Goal: Use online tool/utility: Utilize a website feature to perform a specific function

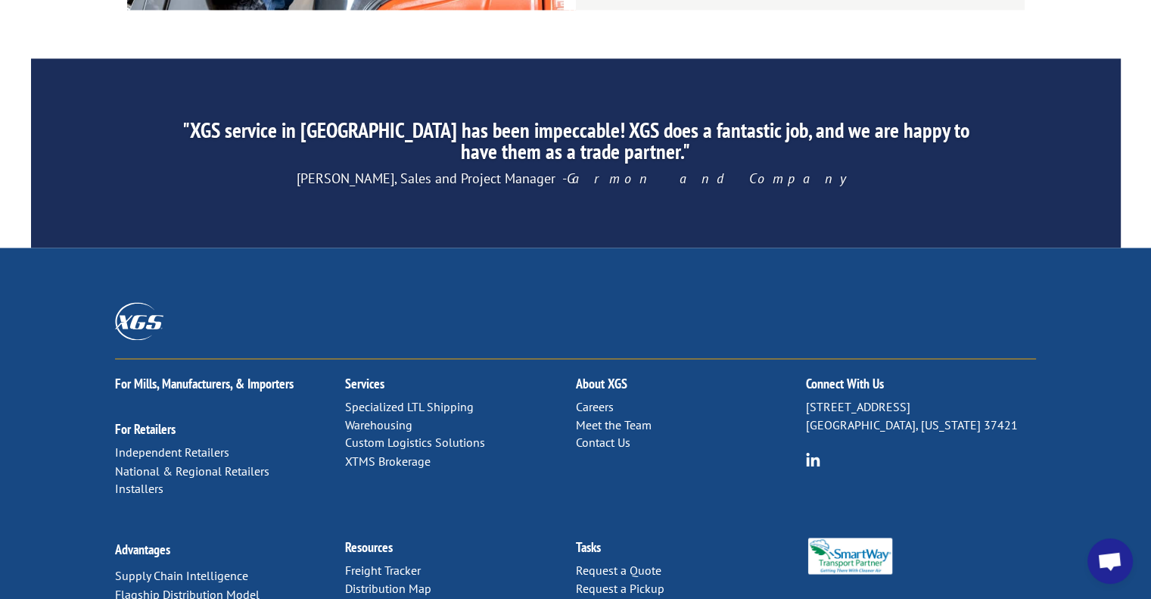
scroll to position [2396, 0]
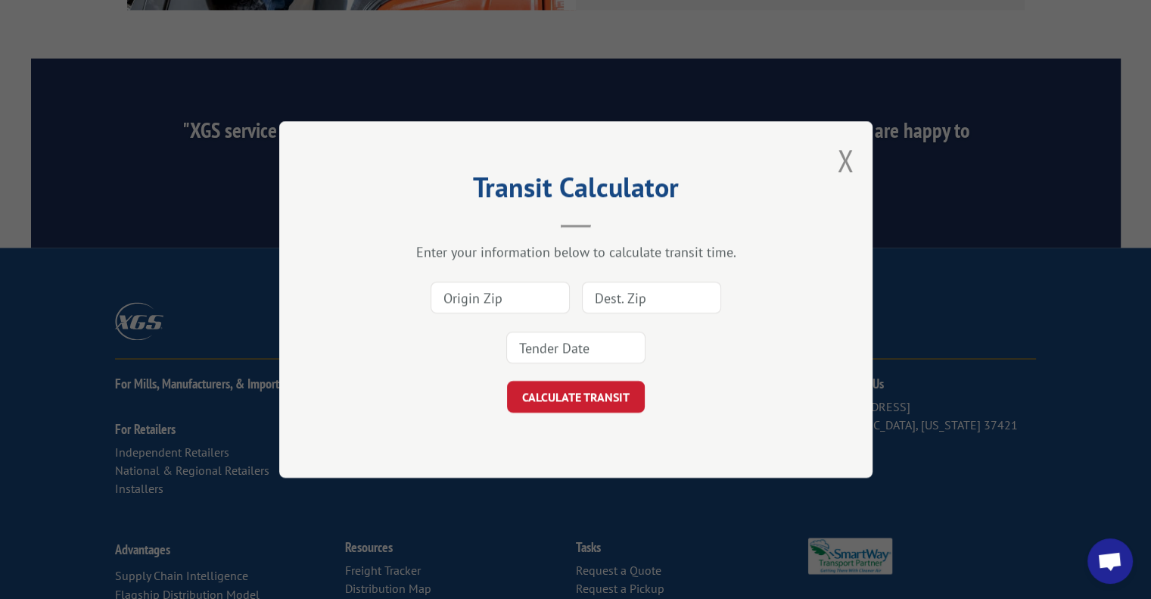
click at [490, 293] on input at bounding box center [500, 297] width 139 height 32
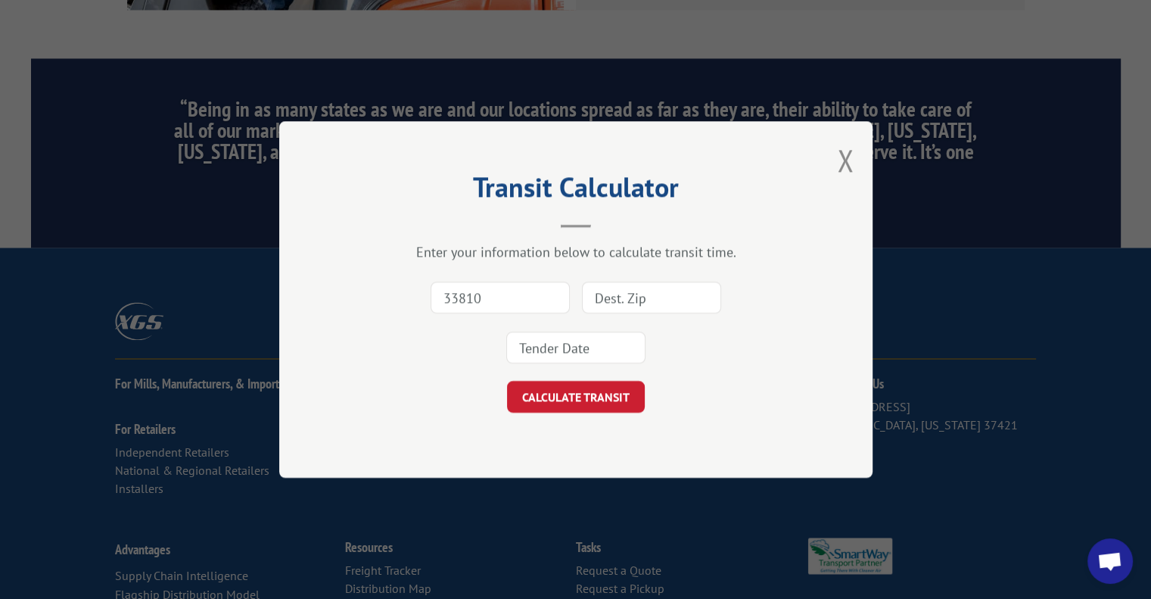
type input "33810"
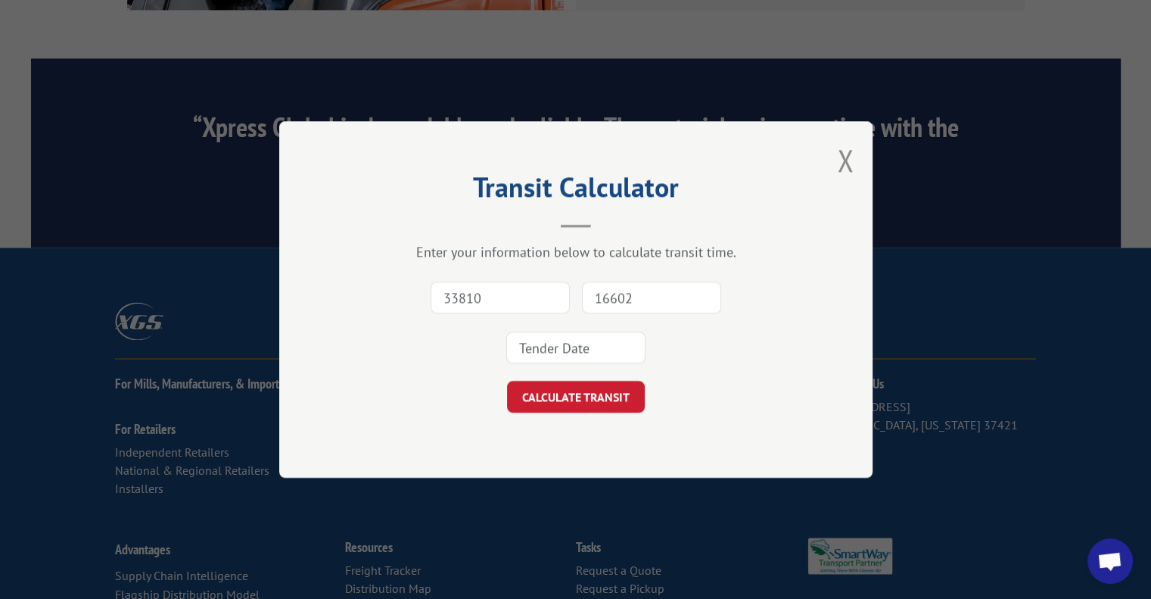
type input "16602"
click at [551, 353] on input at bounding box center [575, 347] width 139 height 32
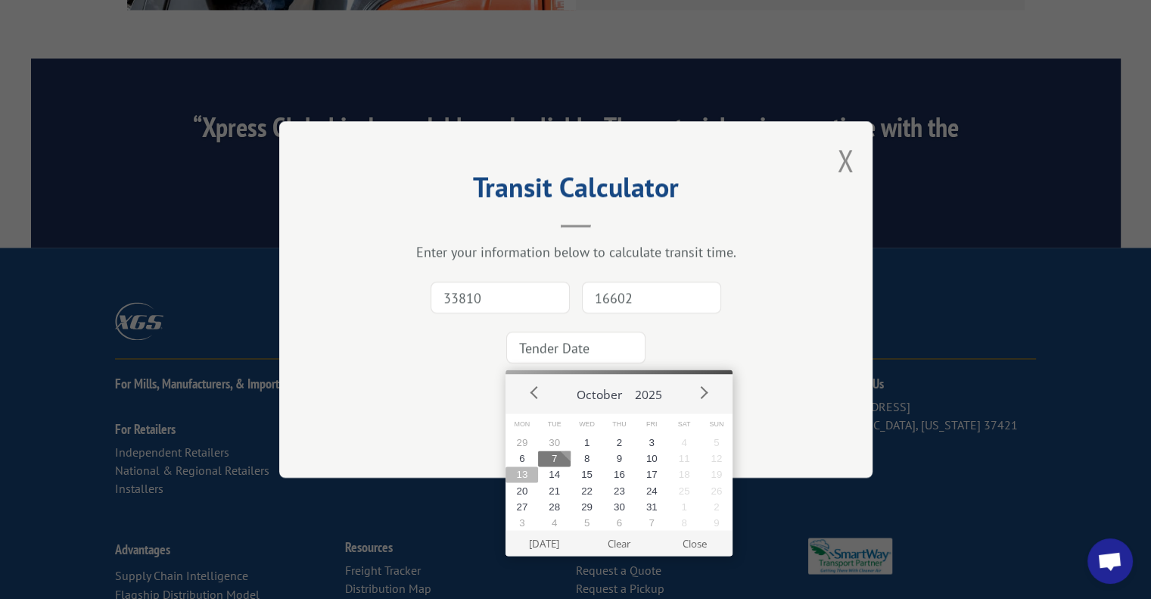
click at [523, 476] on button "13" at bounding box center [521, 474] width 33 height 16
type input "[DATE]"
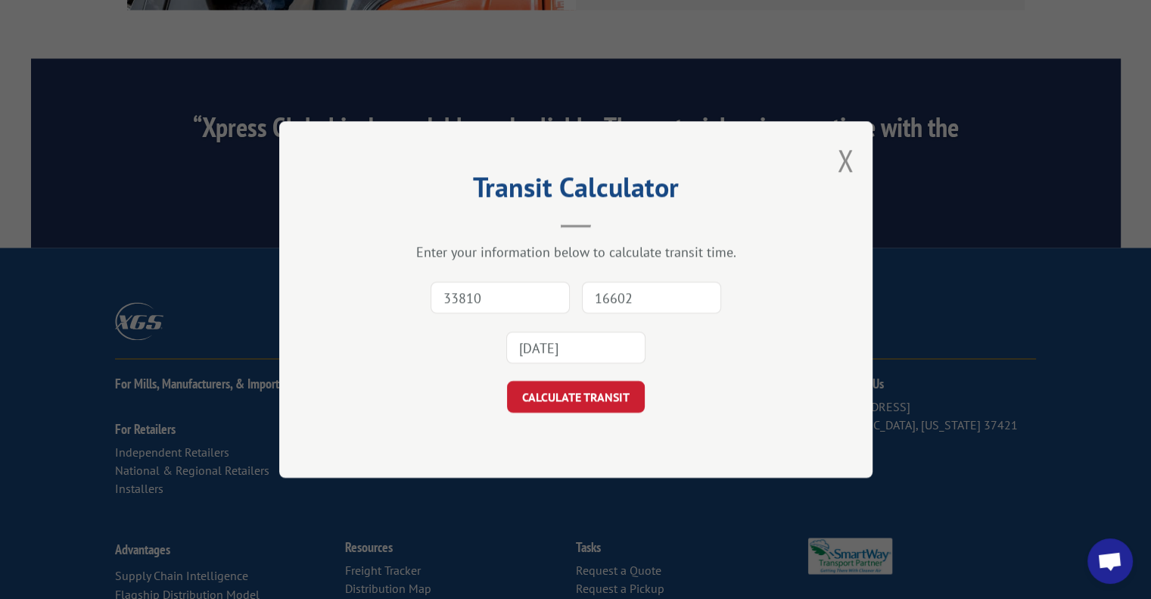
click at [566, 402] on button "CALCULATE TRANSIT" at bounding box center [576, 397] width 138 height 32
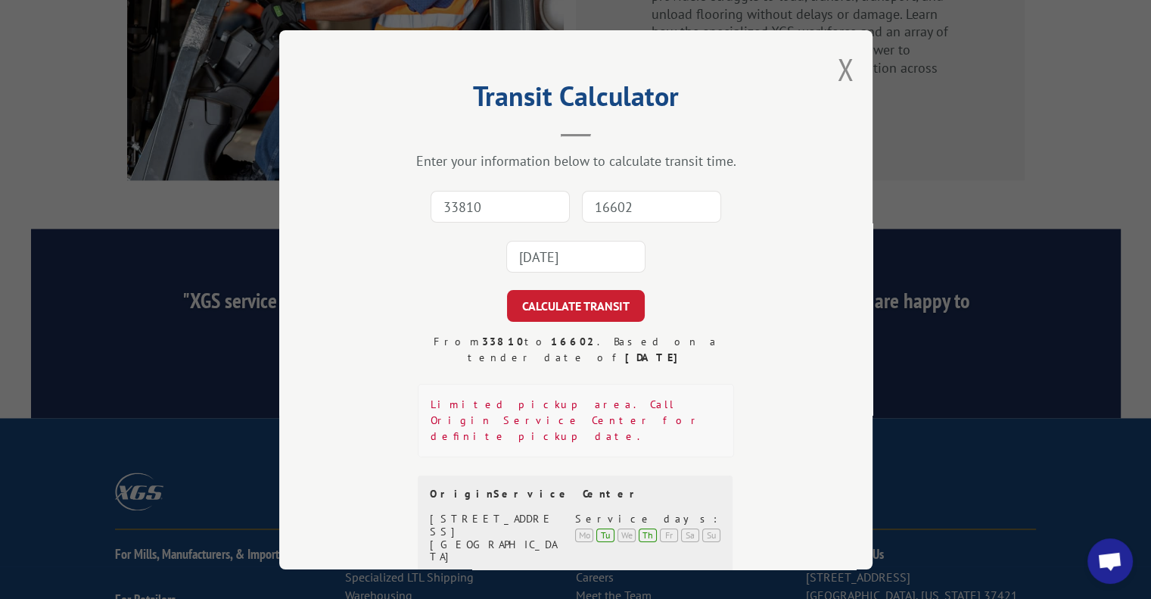
scroll to position [2169, 0]
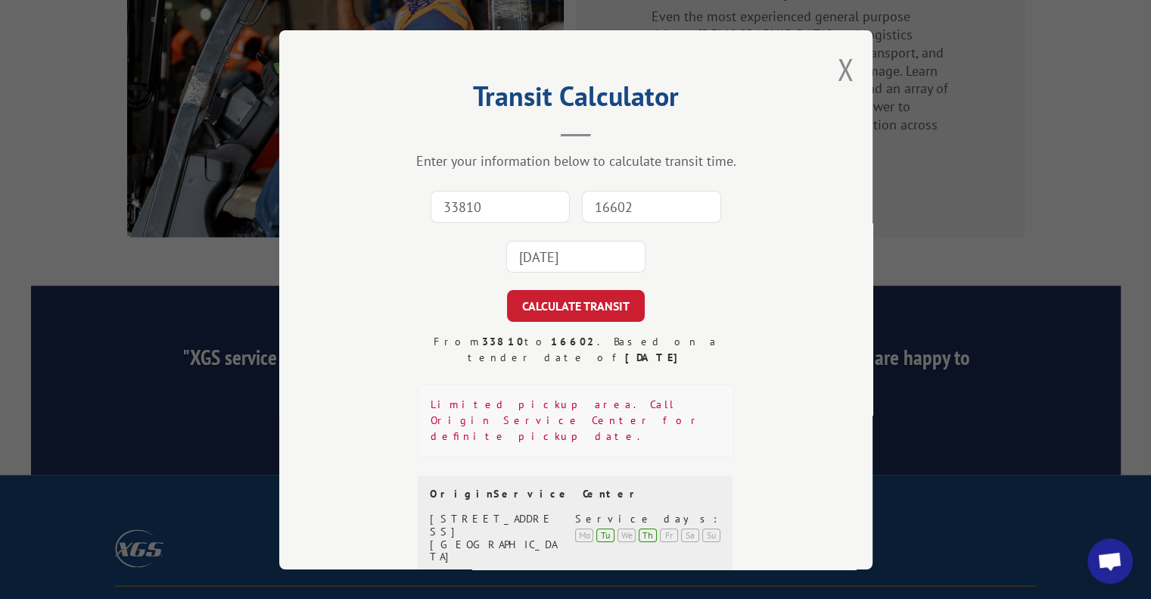
click at [449, 206] on input "33810" at bounding box center [500, 207] width 139 height 32
type input "33810"
type input "16602"
click at [539, 260] on input "[DATE]" at bounding box center [575, 257] width 139 height 32
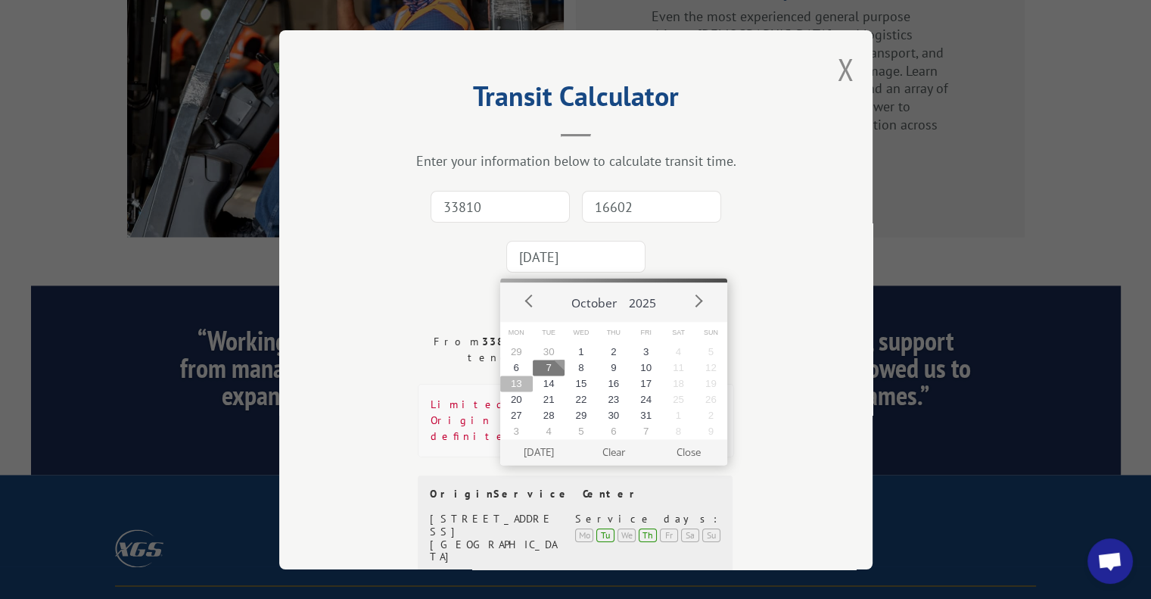
click at [518, 384] on button "13" at bounding box center [516, 383] width 33 height 16
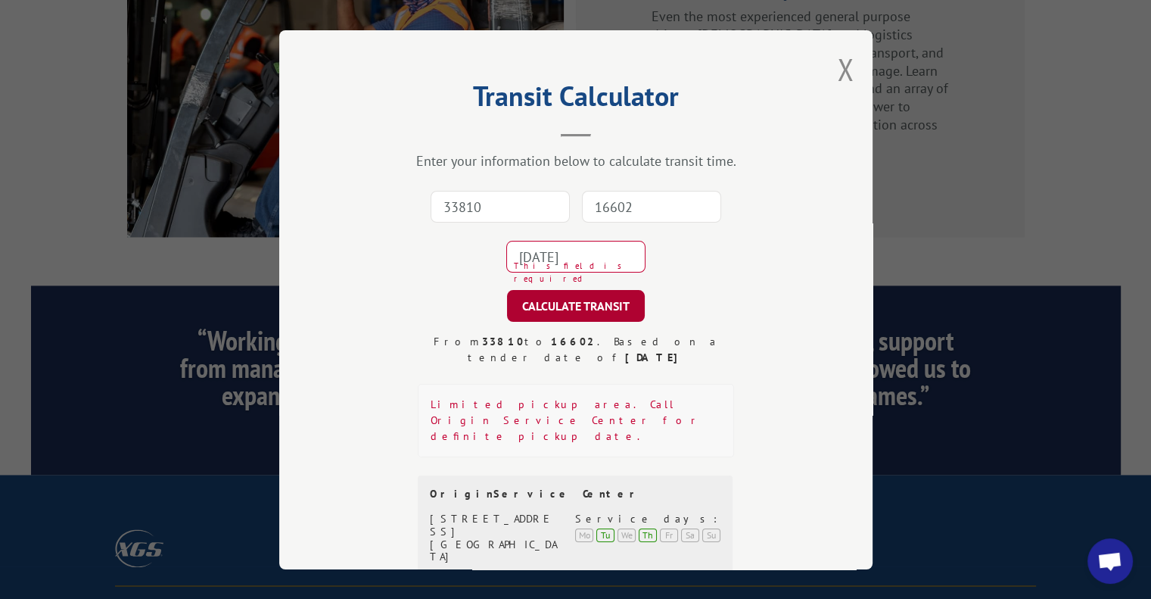
click at [593, 308] on button "CALCULATE TRANSIT" at bounding box center [576, 306] width 138 height 32
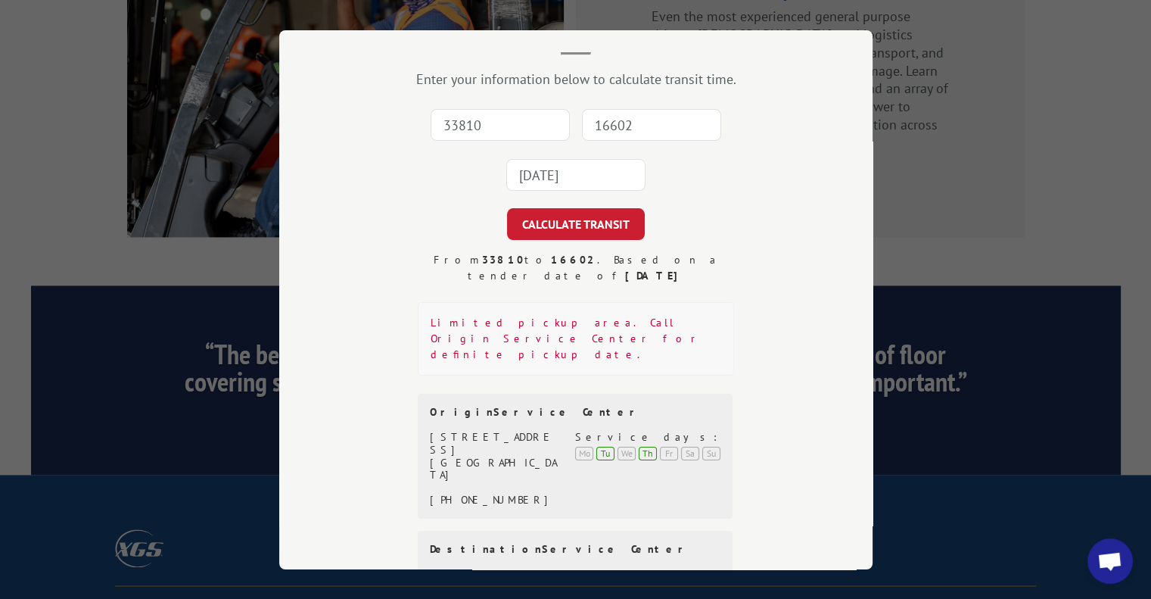
scroll to position [0, 0]
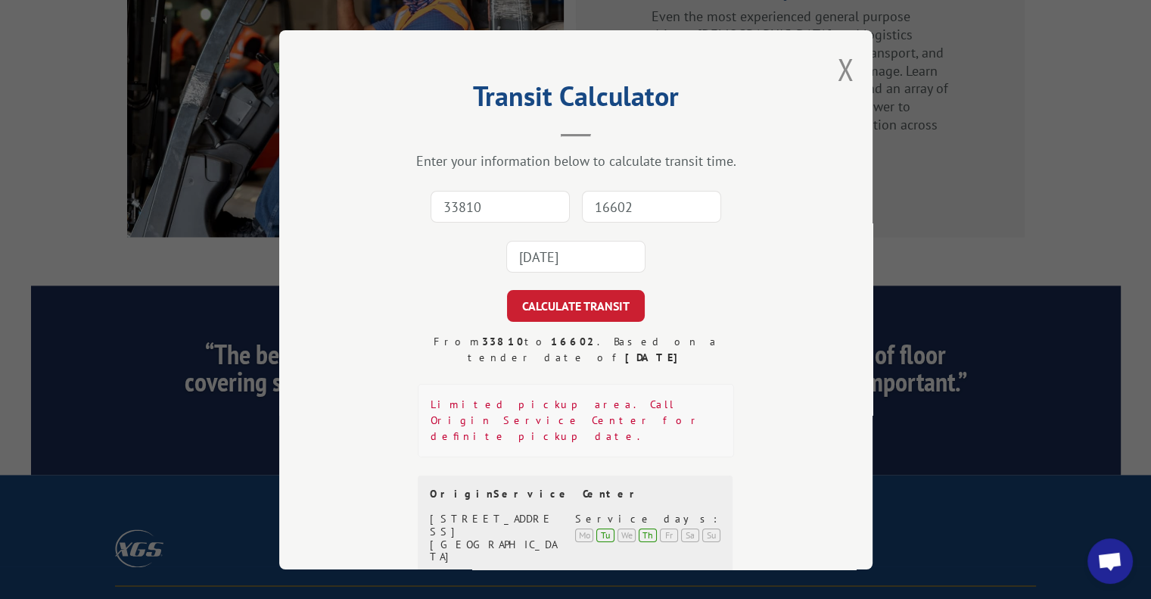
click at [493, 205] on input "33810" at bounding box center [500, 207] width 139 height 32
type input "33805"
type input "16602"
click at [539, 257] on input "[DATE]" at bounding box center [575, 257] width 139 height 32
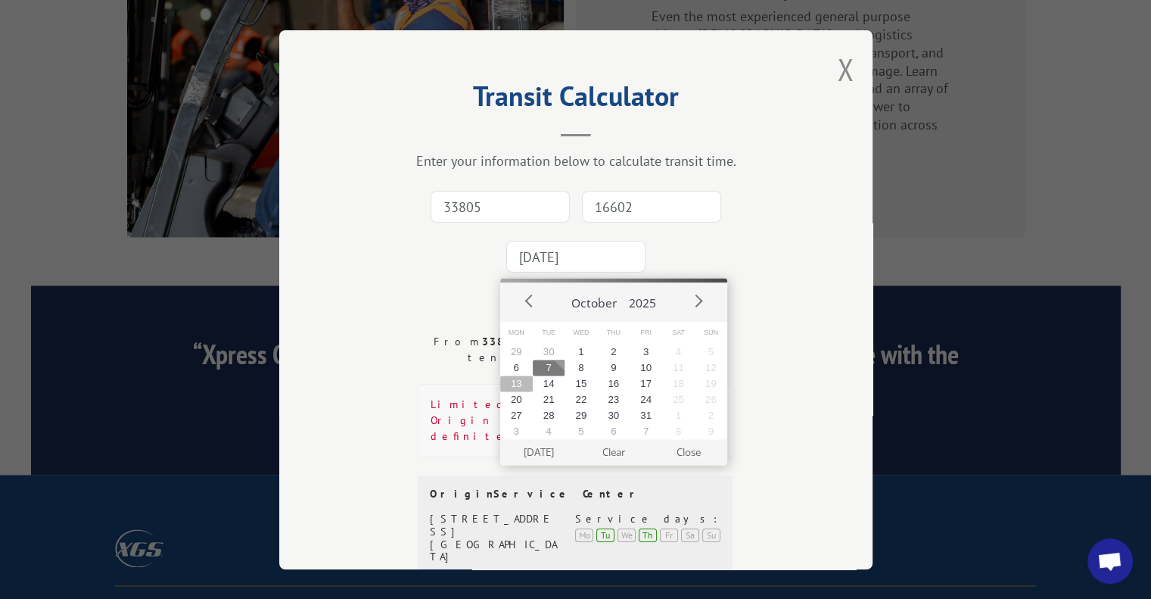
click at [518, 384] on button "13" at bounding box center [516, 383] width 33 height 16
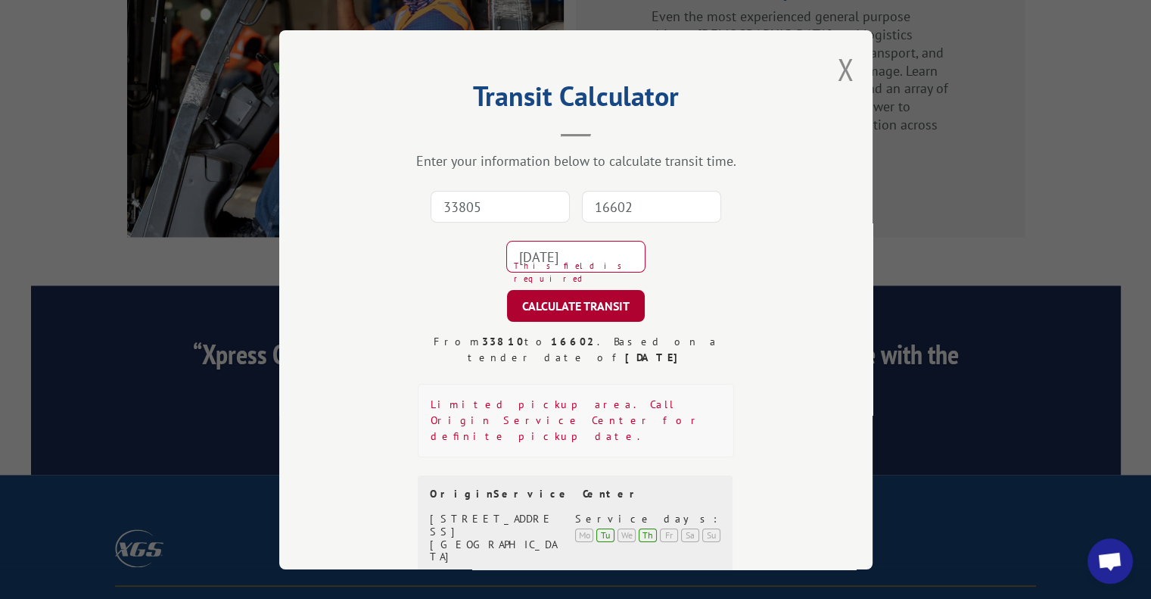
click at [559, 305] on button "CALCULATE TRANSIT" at bounding box center [576, 306] width 138 height 32
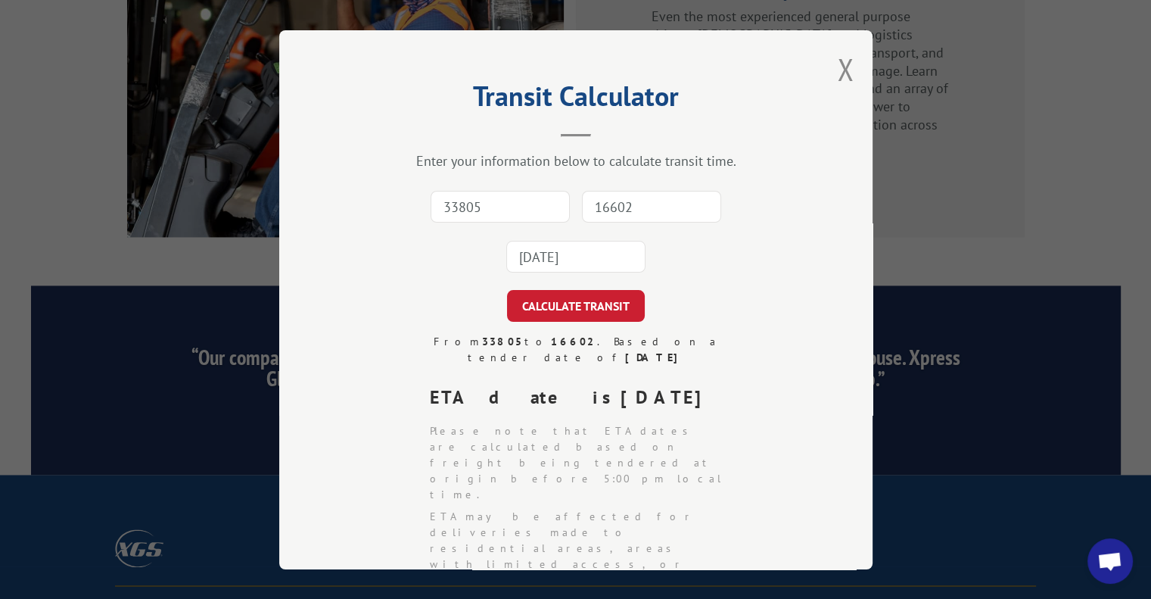
click at [456, 202] on input "33805" at bounding box center [500, 207] width 139 height 32
type input "21226"
click at [608, 195] on input "16602" at bounding box center [651, 207] width 139 height 32
type input "16602"
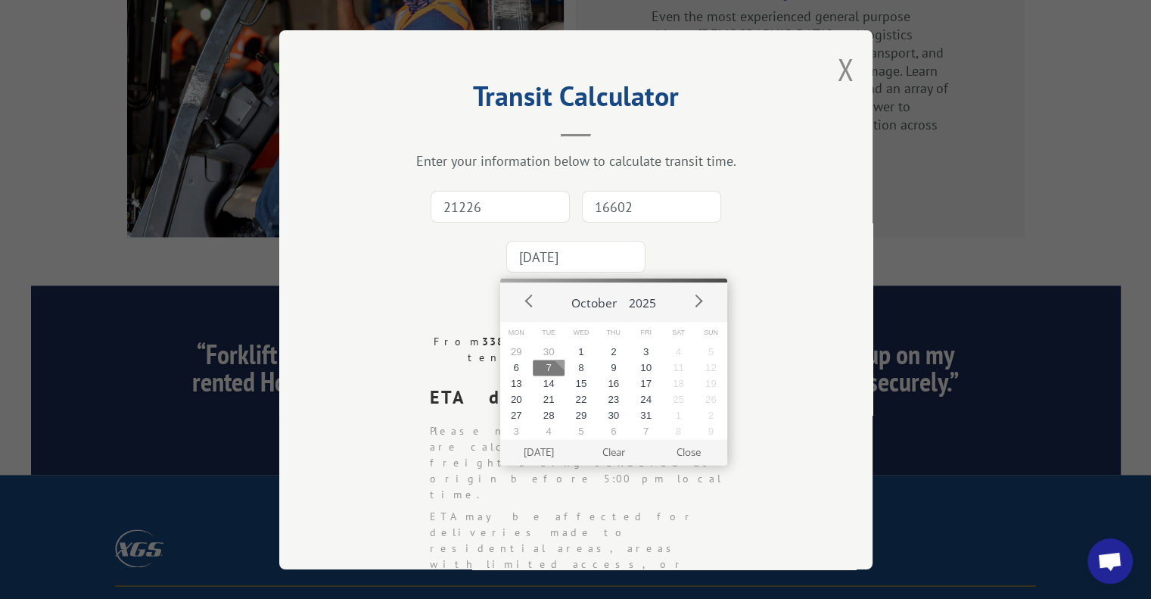
click at [548, 250] on input "[DATE]" at bounding box center [575, 257] width 139 height 32
click at [522, 381] on button "13" at bounding box center [516, 383] width 33 height 16
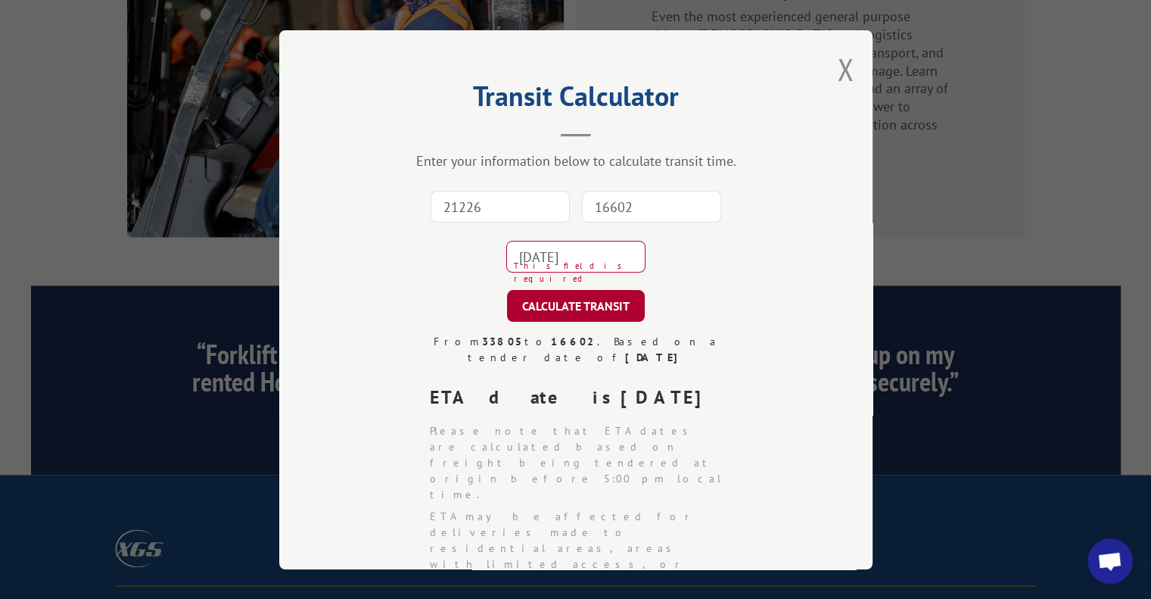
click at [578, 306] on button "CALCULATE TRANSIT" at bounding box center [576, 306] width 138 height 32
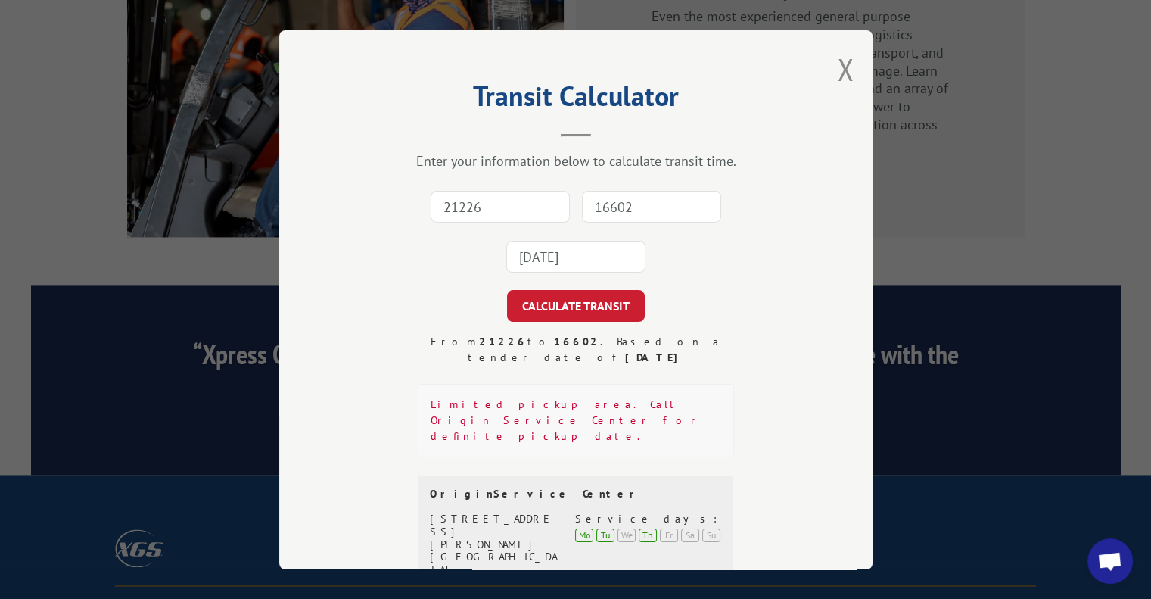
click at [448, 204] on input "21226" at bounding box center [500, 207] width 139 height 32
type input "21226"
click at [633, 207] on input "16602" at bounding box center [651, 207] width 139 height 32
type input "15108"
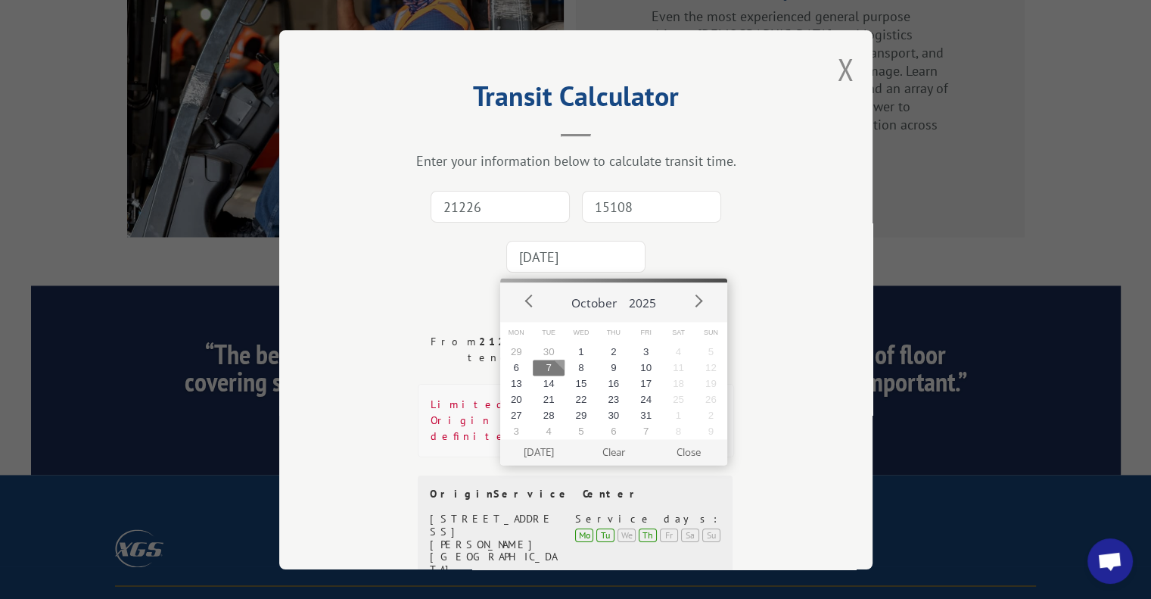
click at [581, 253] on input "[DATE]" at bounding box center [575, 257] width 139 height 32
drag, startPoint x: 520, startPoint y: 386, endPoint x: 530, endPoint y: 390, distance: 11.2
click at [518, 386] on button "13" at bounding box center [516, 383] width 33 height 16
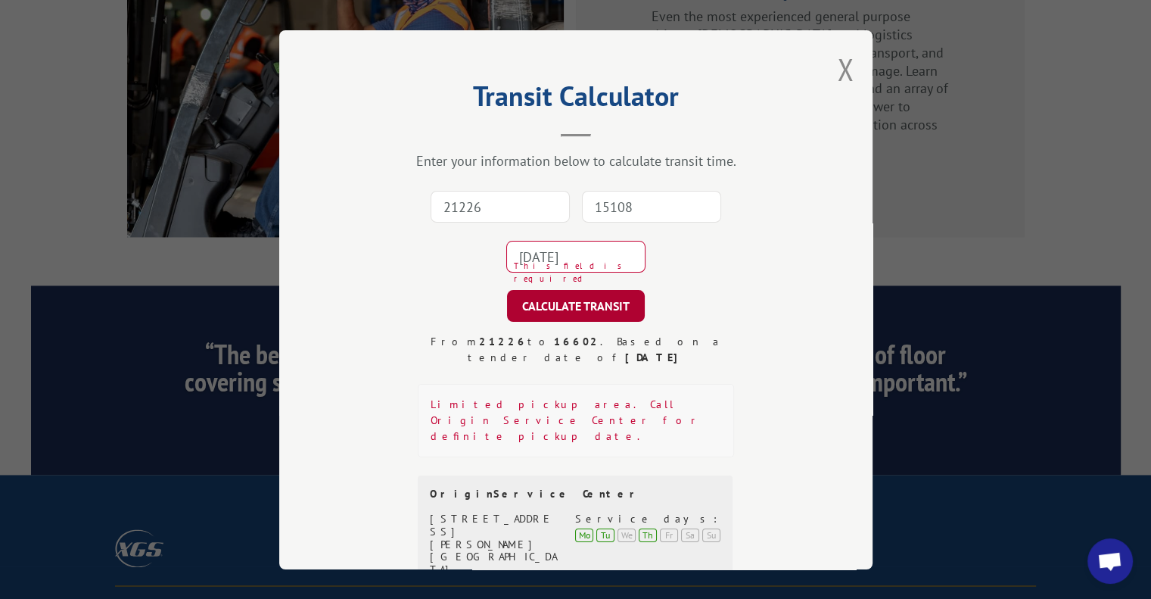
click at [569, 306] on button "CALCULATE TRANSIT" at bounding box center [576, 306] width 138 height 32
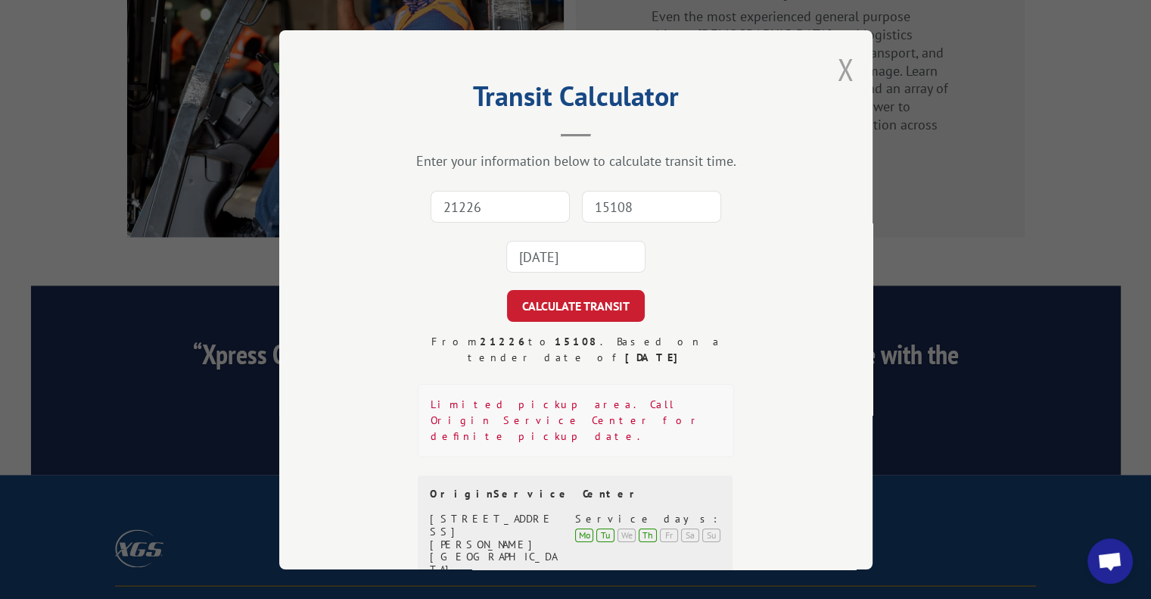
drag, startPoint x: 830, startPoint y: 67, endPoint x: 835, endPoint y: 55, distance: 12.5
click at [832, 61] on div "Transit Calculator Enter your information below to calculate transit time. 2122…" at bounding box center [575, 299] width 593 height 539
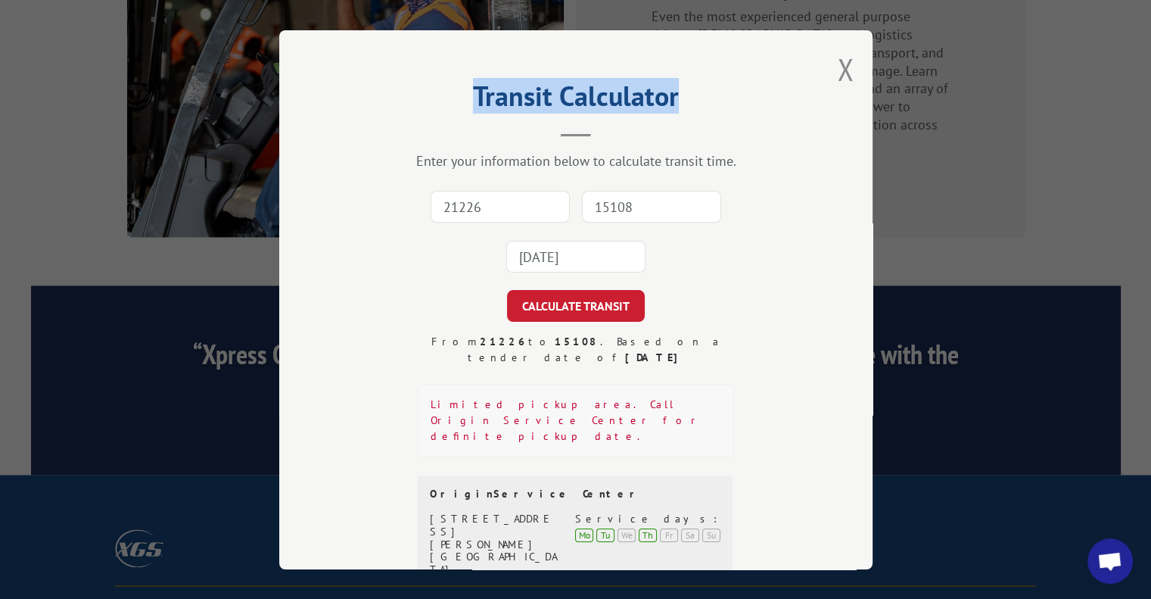
click at [838, 65] on button "Close modal" at bounding box center [845, 69] width 17 height 40
